Goal: Task Accomplishment & Management: Use online tool/utility

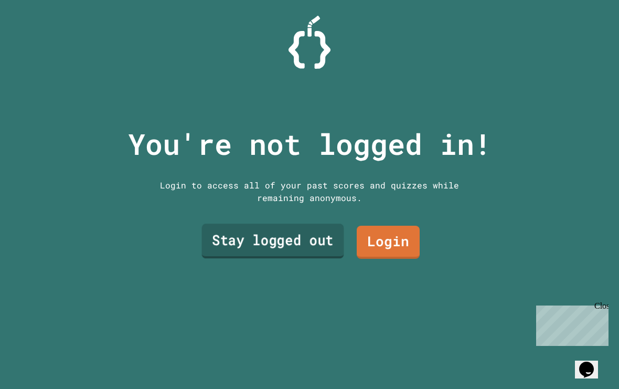
click at [311, 258] on link "Stay logged out" at bounding box center [273, 240] width 142 height 35
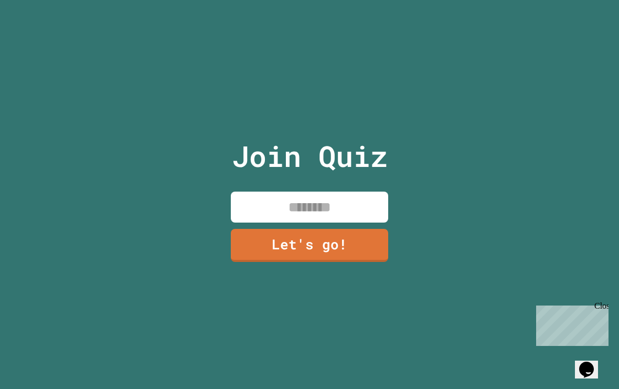
click at [347, 216] on input at bounding box center [309, 206] width 157 height 31
type input "******"
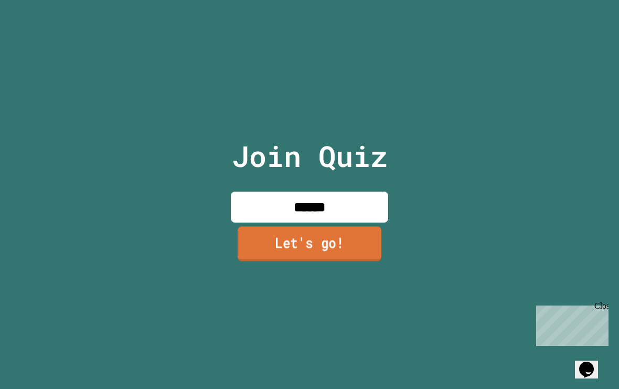
click at [355, 260] on link "Let's go!" at bounding box center [310, 243] width 144 height 35
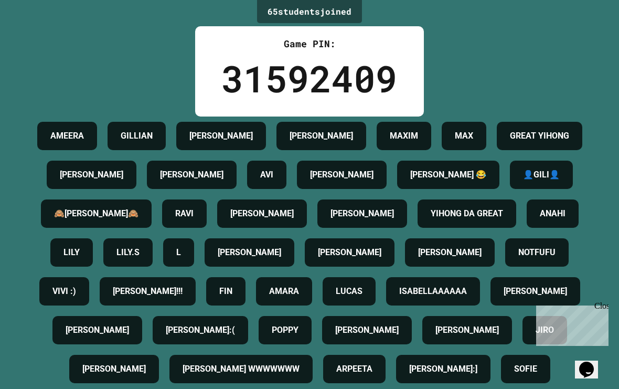
click at [604, 306] on div "Close" at bounding box center [600, 307] width 13 height 13
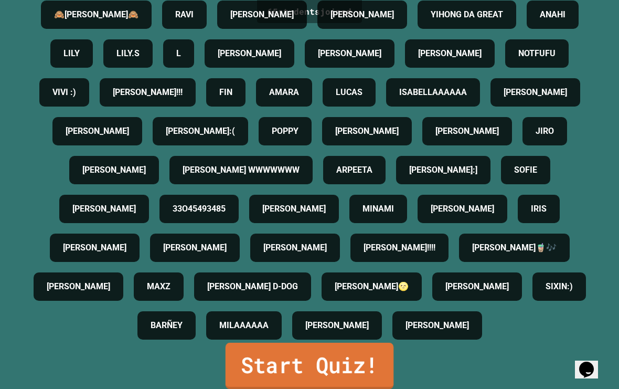
click at [364, 383] on link "Start Quiz!" at bounding box center [310, 366] width 168 height 46
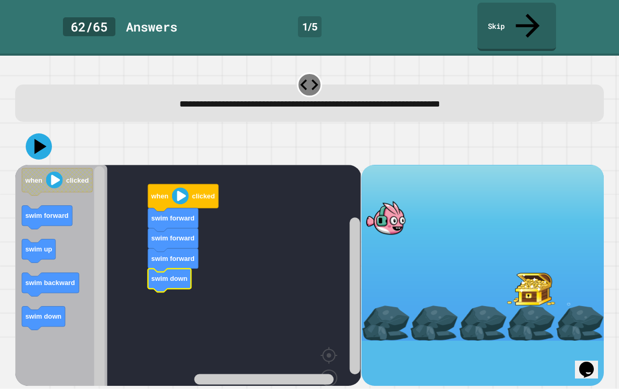
click at [34, 133] on icon at bounding box center [39, 146] width 26 height 26
click at [41, 133] on icon at bounding box center [39, 146] width 26 height 26
click at [293, 288] on rect "Blockly Workspace" at bounding box center [188, 296] width 346 height 263
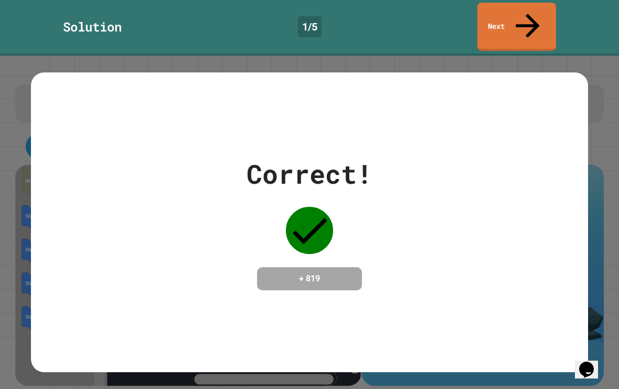
click at [518, 15] on link "Next" at bounding box center [516, 27] width 79 height 48
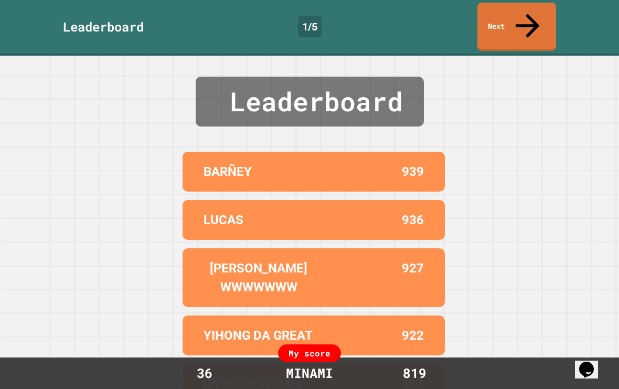
click at [535, 21] on link "Next" at bounding box center [516, 27] width 79 height 48
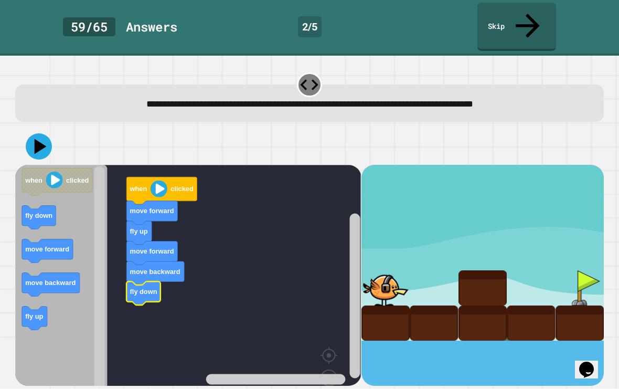
click at [48, 133] on icon at bounding box center [39, 146] width 26 height 26
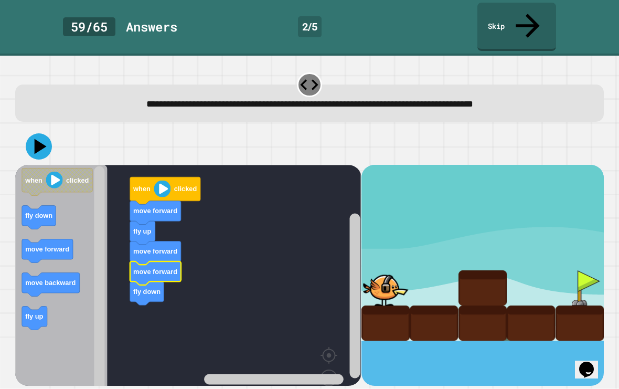
click at [40, 133] on icon at bounding box center [39, 146] width 26 height 26
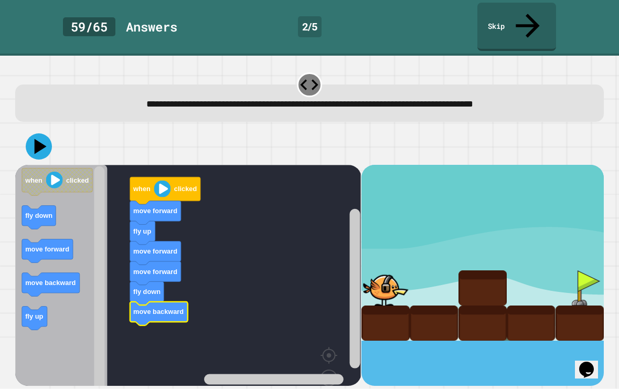
click at [24, 132] on div at bounding box center [309, 146] width 588 height 37
click at [23, 132] on div at bounding box center [309, 146] width 588 height 37
click at [39, 139] on icon at bounding box center [41, 146] width 12 height 15
click at [32, 133] on icon at bounding box center [39, 146] width 26 height 26
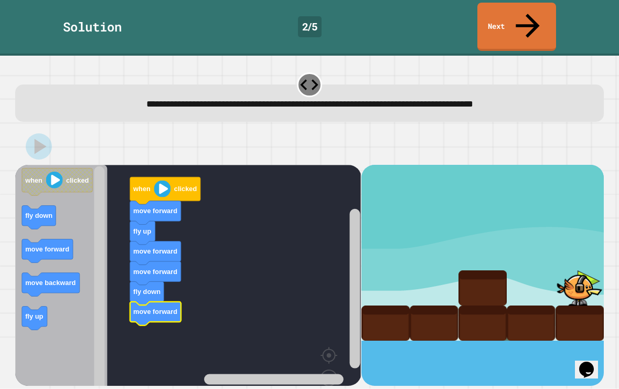
click at [522, 19] on link "Next" at bounding box center [516, 27] width 79 height 48
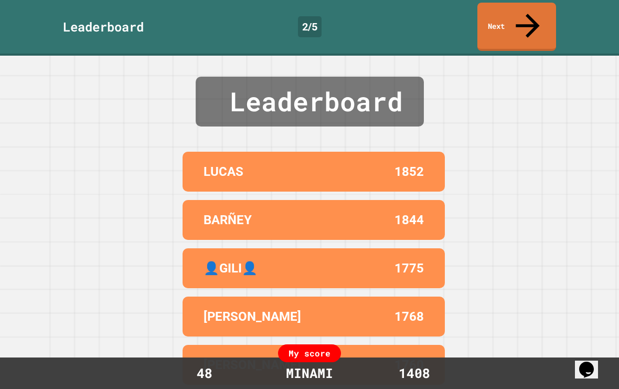
click at [525, 16] on icon at bounding box center [528, 26] width 36 height 36
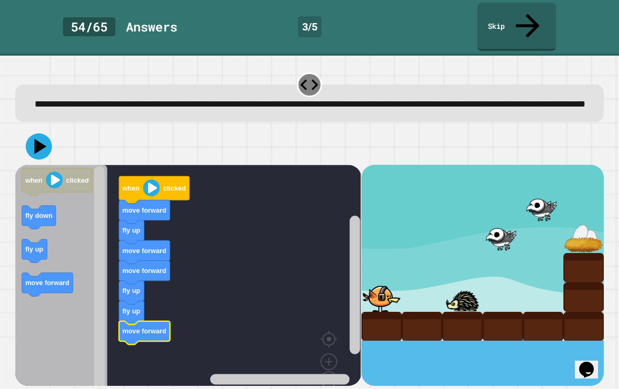
click at [34, 143] on icon at bounding box center [39, 146] width 26 height 26
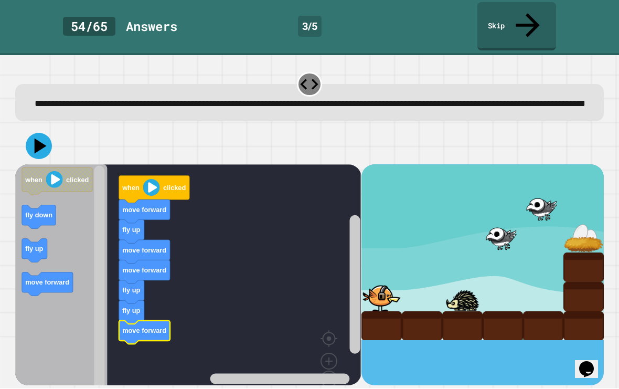
scroll to position [19, 0]
